Goal: Check status: Check status

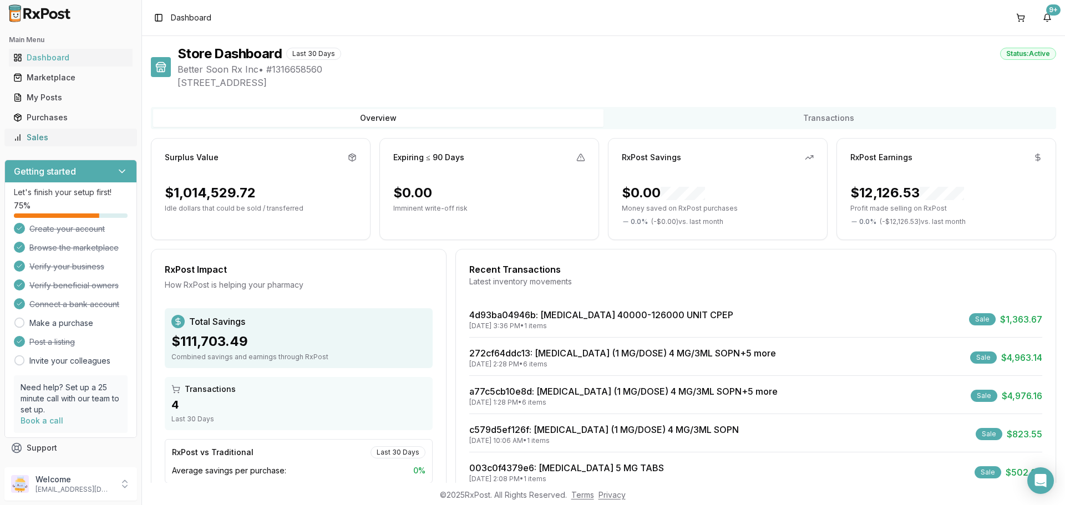
click at [92, 139] on div "Sales" at bounding box center [70, 137] width 115 height 11
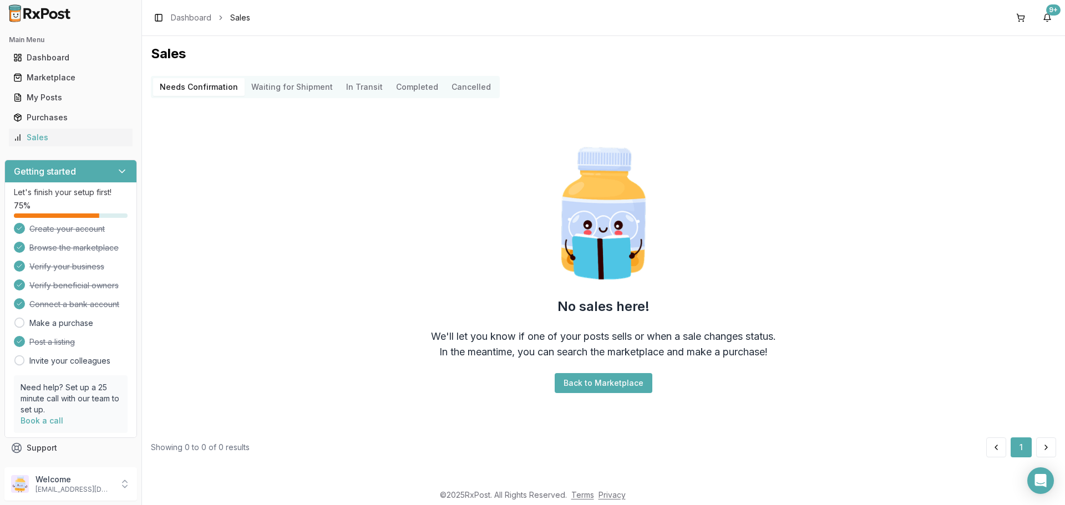
click at [268, 85] on Shipment "Waiting for Shipment" at bounding box center [292, 87] width 95 height 18
click at [37, 137] on div "Sales" at bounding box center [70, 137] width 115 height 11
click at [63, 98] on div "My Posts" at bounding box center [70, 97] width 115 height 11
